Goal: Communication & Community: Share content

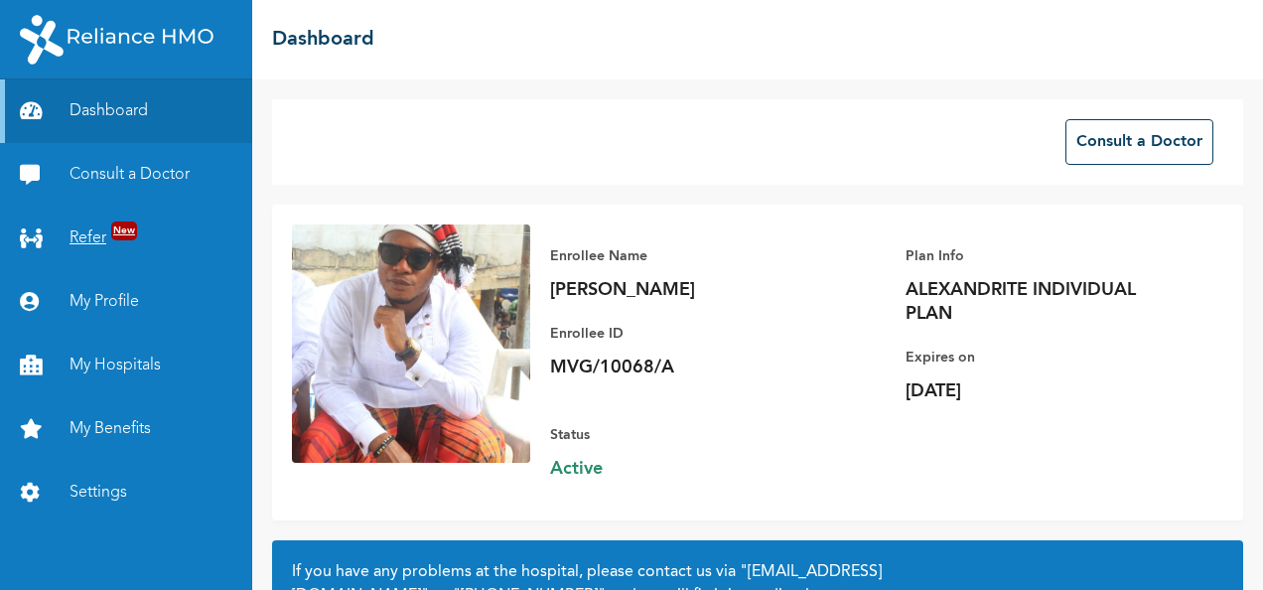
click at [96, 229] on link "Refer New" at bounding box center [126, 238] width 252 height 64
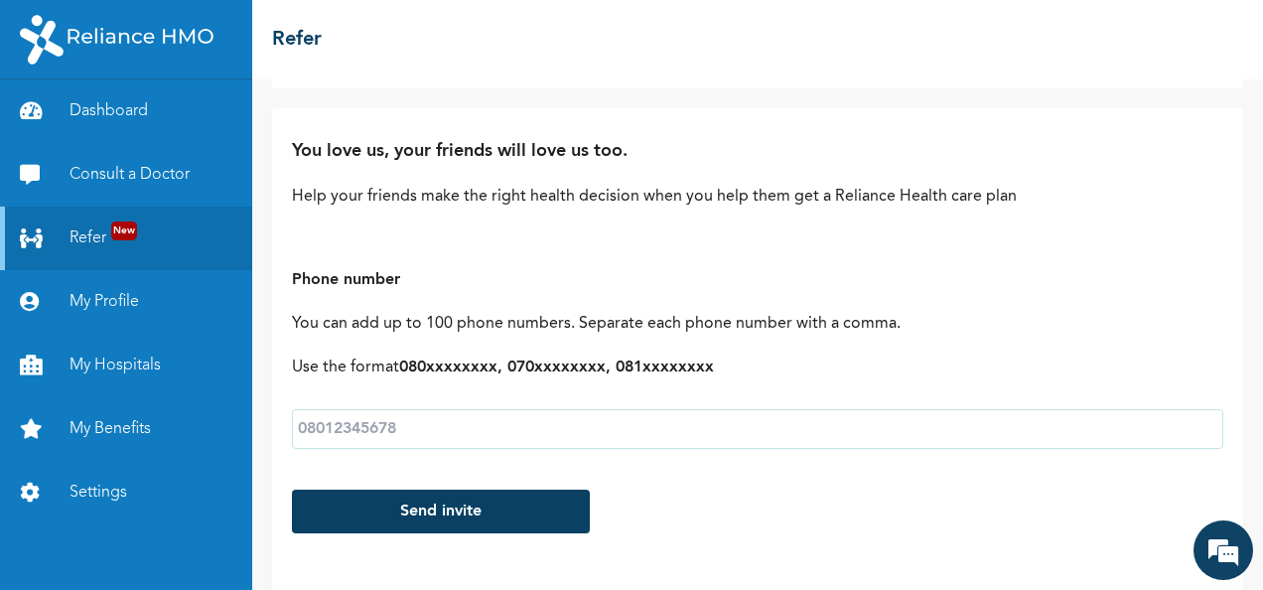
click at [1135, 434] on input "text" at bounding box center [757, 429] width 931 height 40
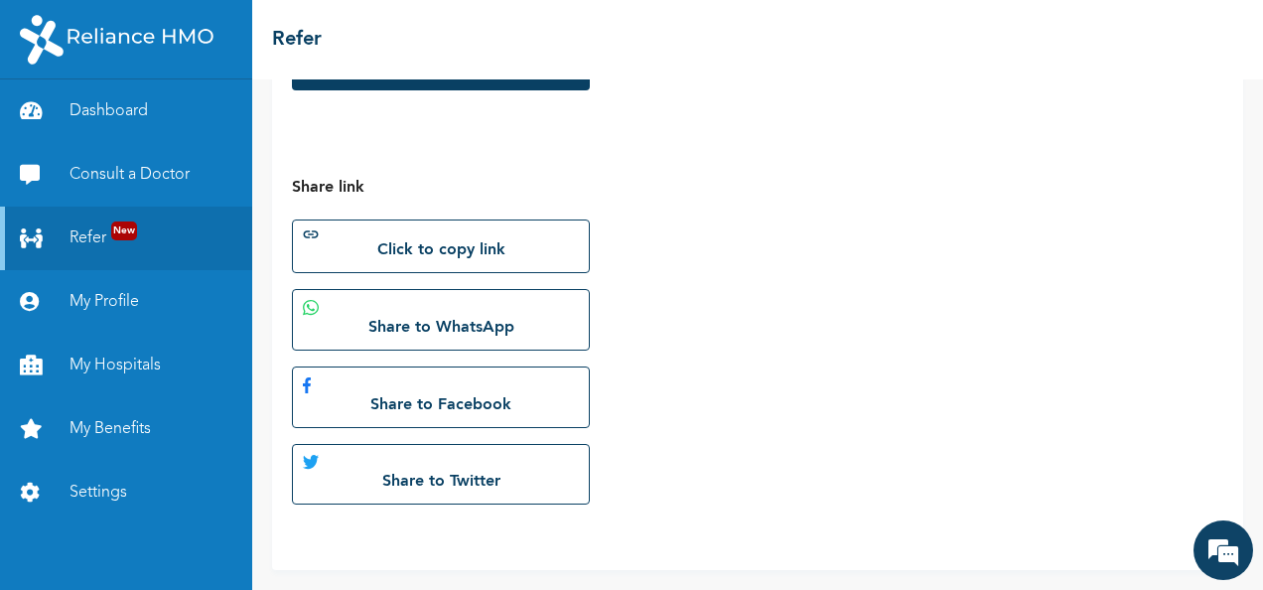
scroll to position [96, 0]
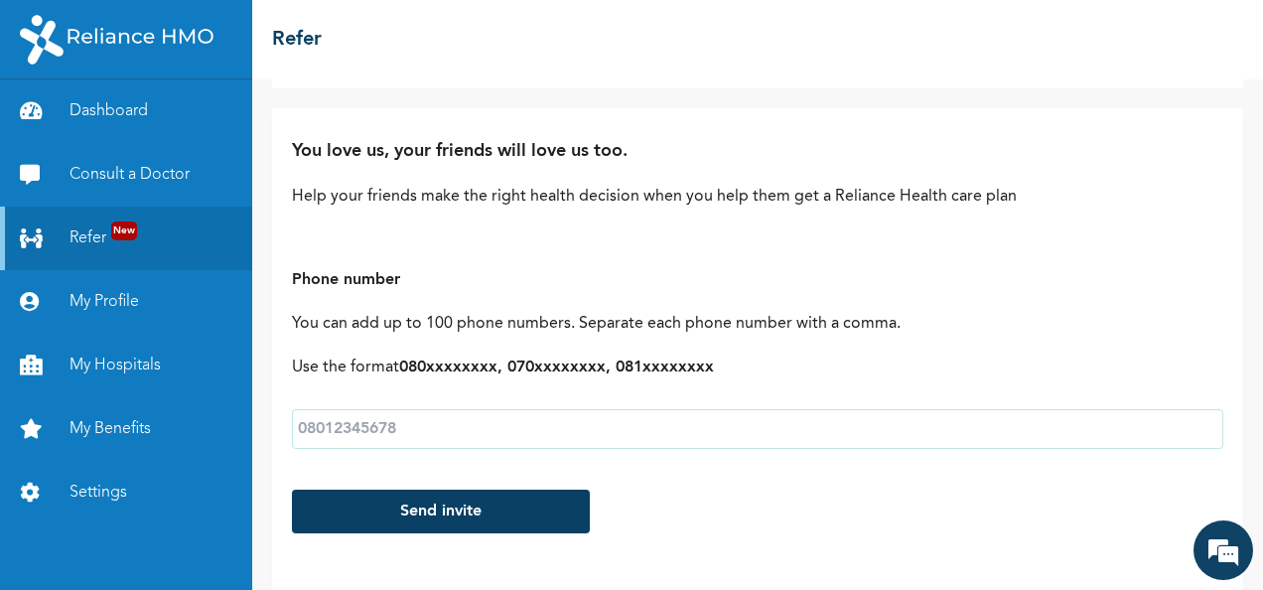
click at [464, 410] on input "text" at bounding box center [757, 429] width 931 height 40
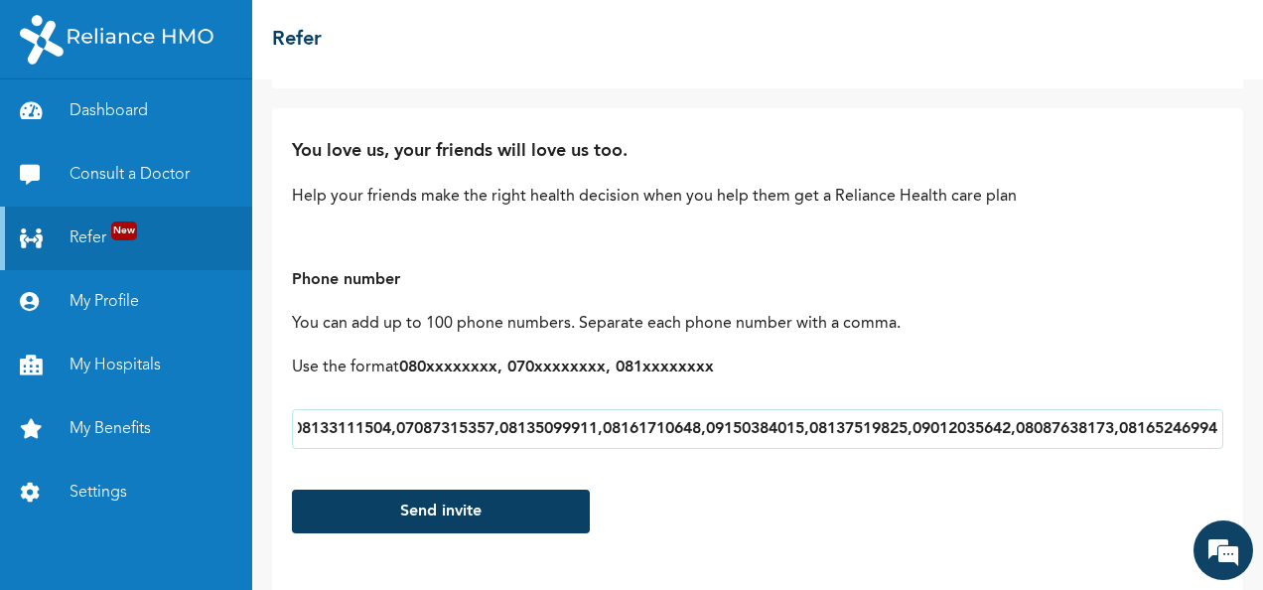
scroll to position [0, 389]
type input "08064315438,07066501043,08169394879,08133111504,07087315357,08135099911,0816171…"
click at [429, 506] on button "Send invite" at bounding box center [441, 511] width 298 height 44
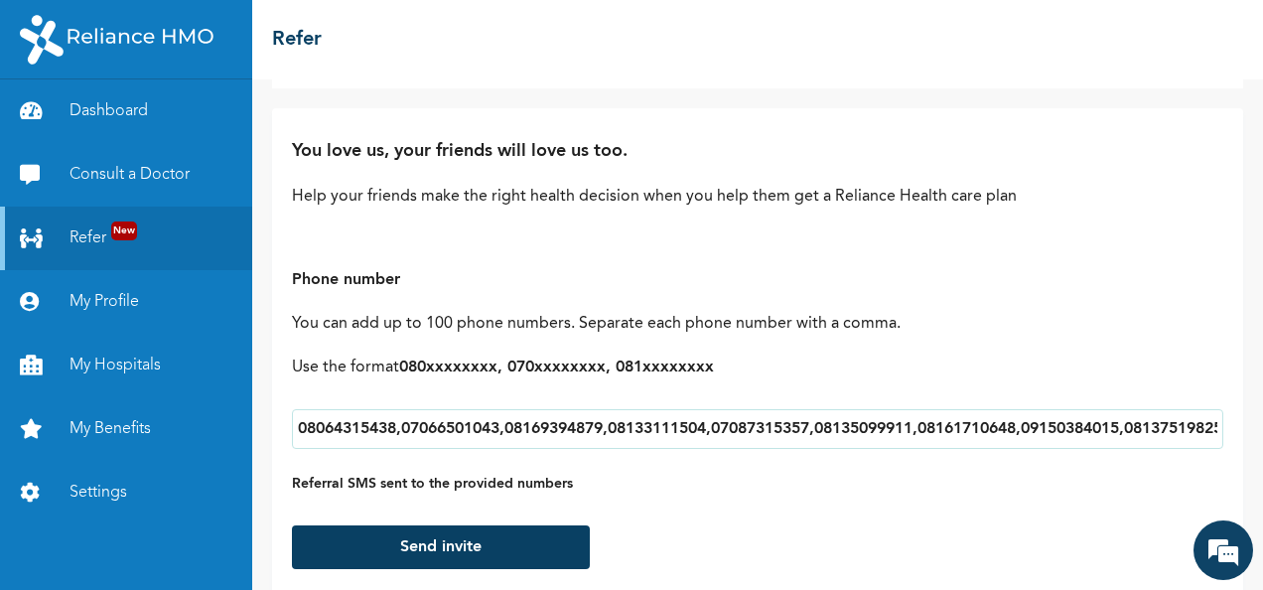
click at [433, 548] on button "Send invite" at bounding box center [441, 547] width 298 height 44
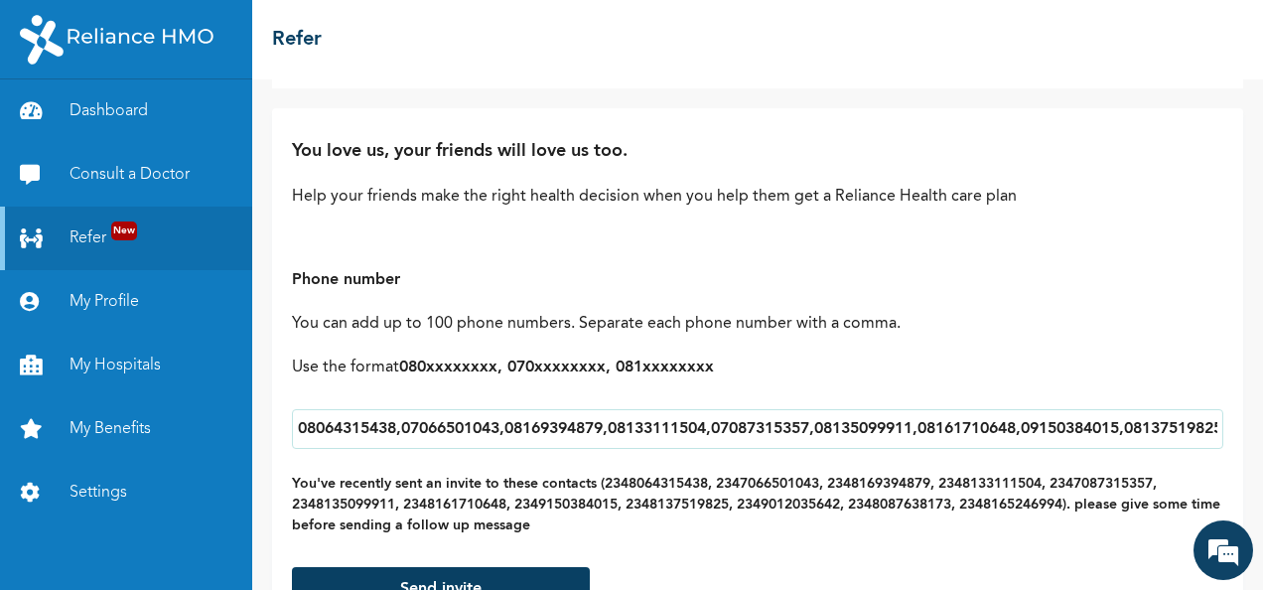
scroll to position [542, 0]
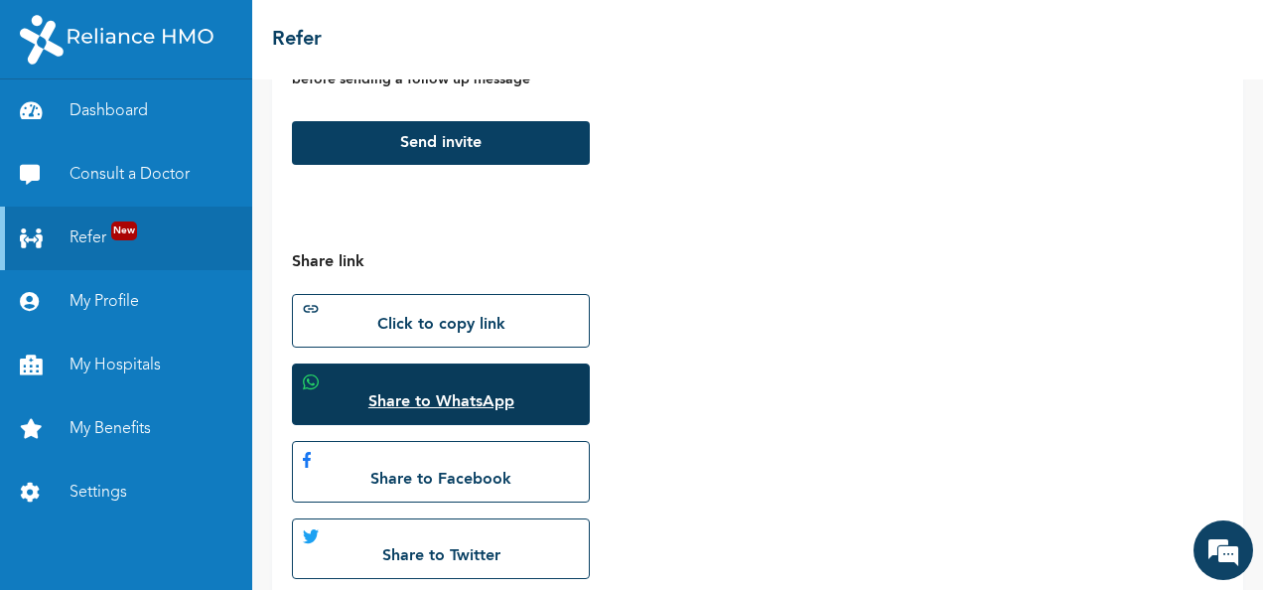
click at [534, 405] on link "Share to WhatsApp" at bounding box center [441, 394] width 298 height 62
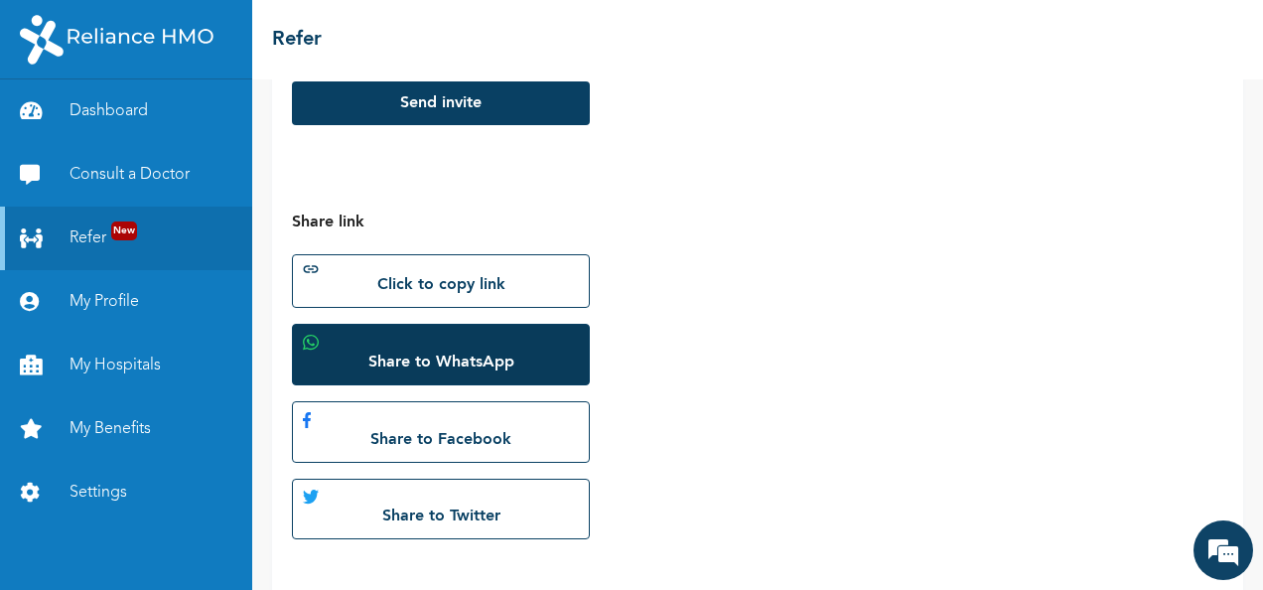
scroll to position [619, 0]
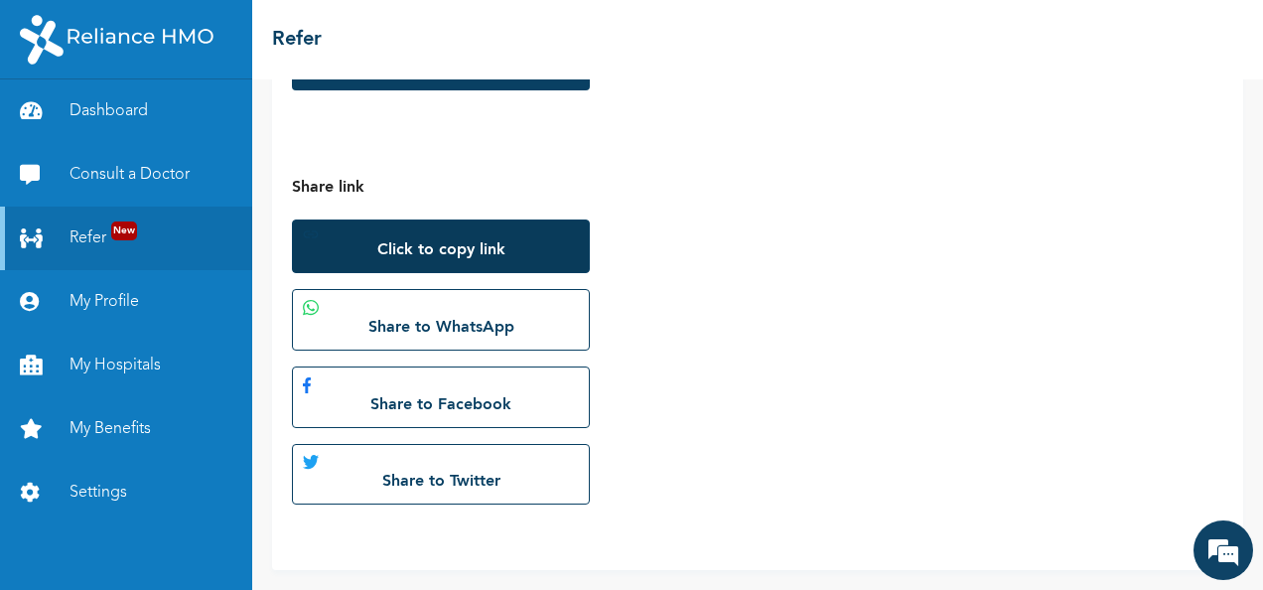
click at [501, 237] on button "Click to copy link" at bounding box center [441, 246] width 298 height 54
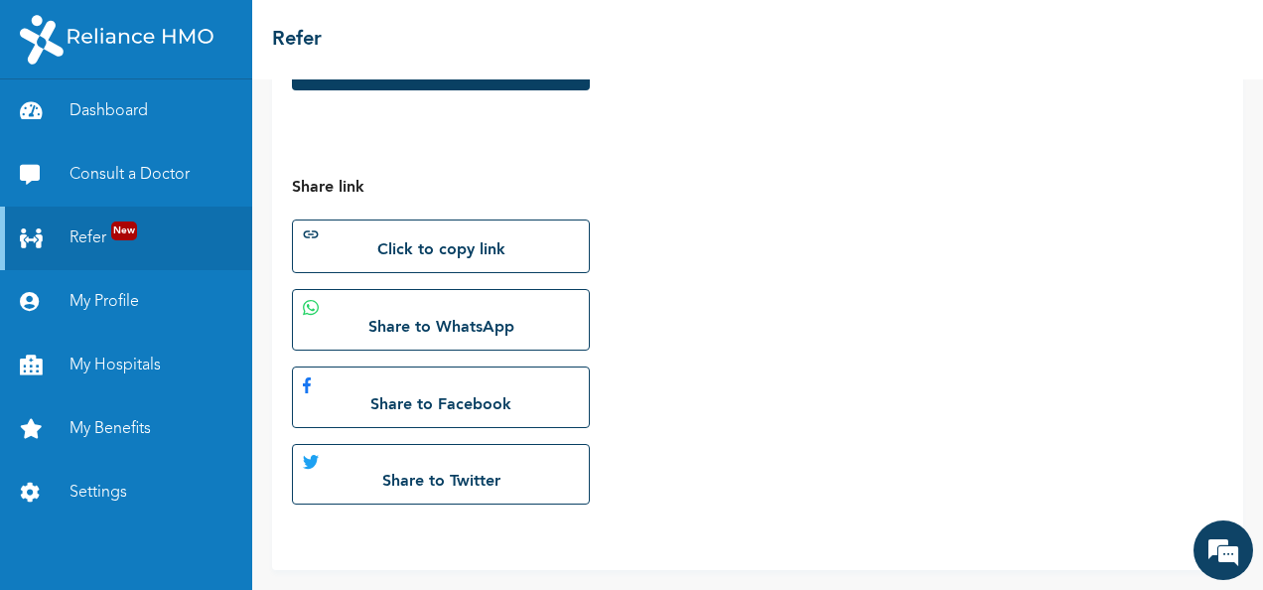
click at [641, 345] on div "Share link Click to copy link Share to WhatsApp Share to Facebook Share to Twit…" at bounding box center [757, 340] width 931 height 329
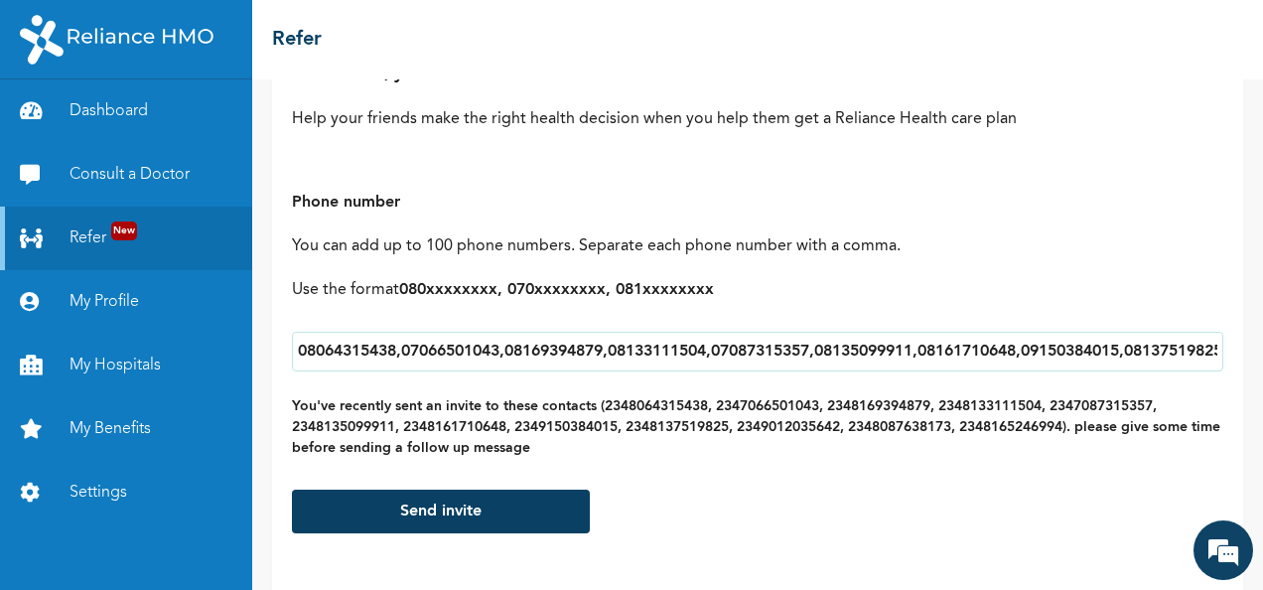
scroll to position [0, 0]
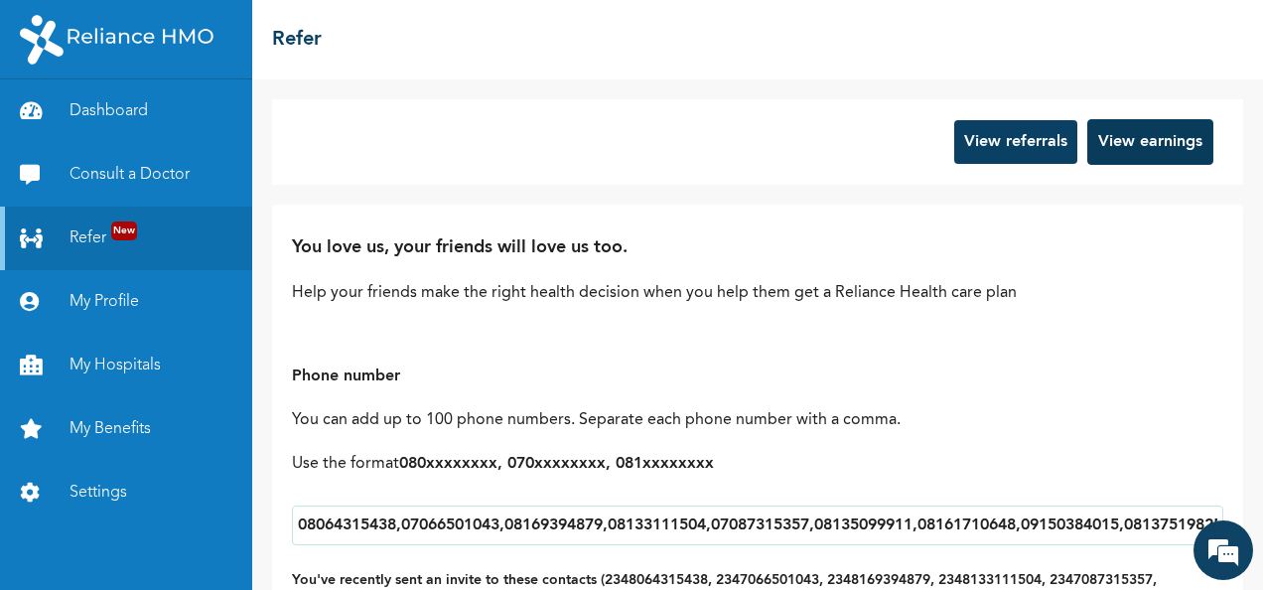
click at [1123, 149] on button "View earnings" at bounding box center [1150, 142] width 126 height 46
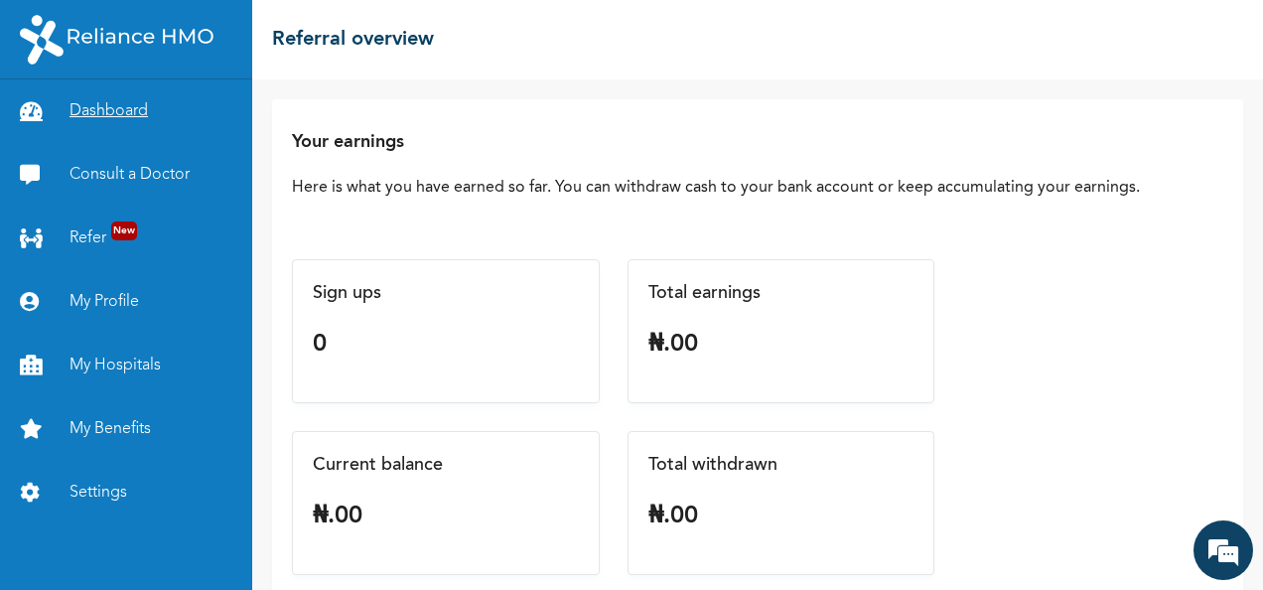
click at [168, 110] on link "Dashboard" at bounding box center [126, 111] width 252 height 64
